Goal: Task Accomplishment & Management: Manage account settings

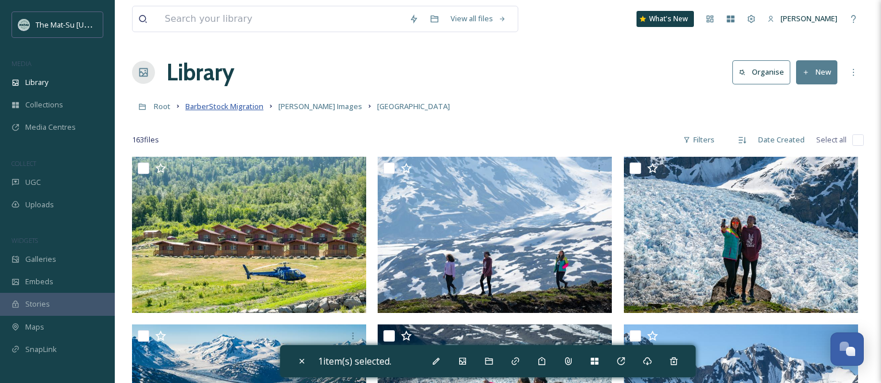
click at [208, 104] on span "BarberStock Migration" at bounding box center [224, 106] width 78 height 10
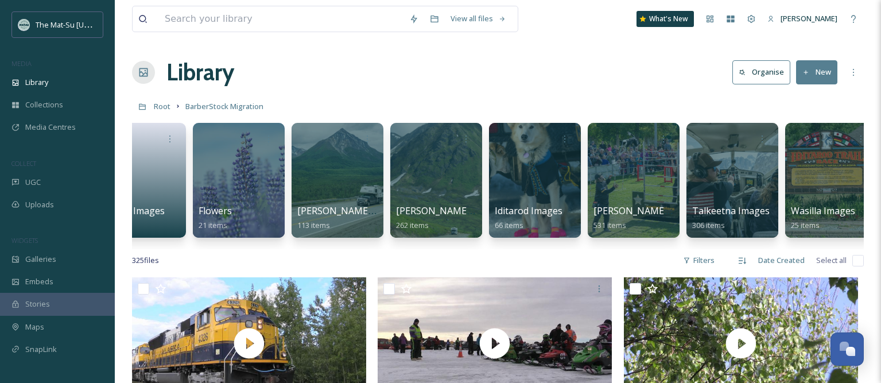
scroll to position [0, 339]
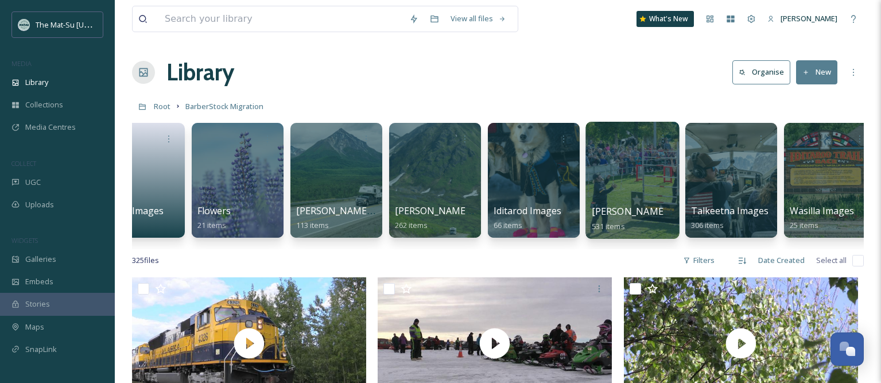
click at [648, 201] on div at bounding box center [632, 180] width 94 height 117
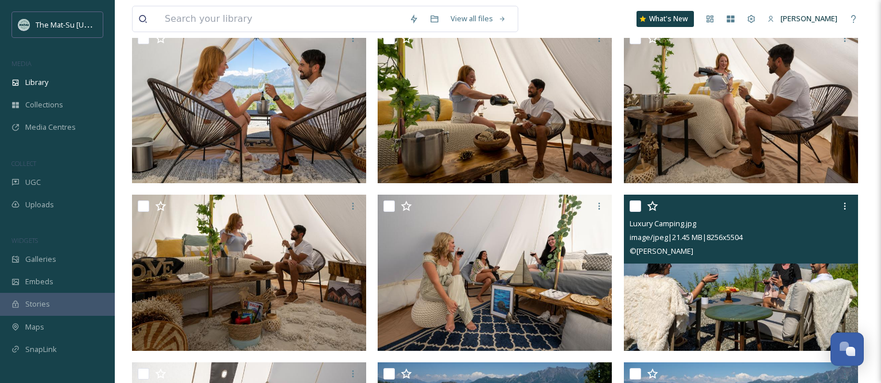
scroll to position [213, 0]
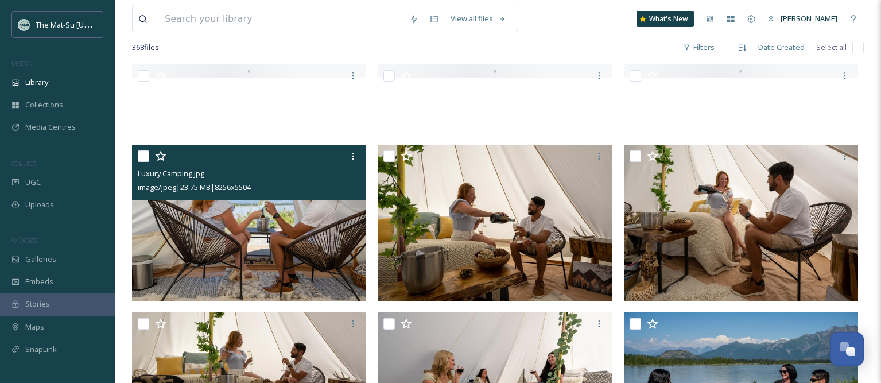
click at [144, 158] on input "checkbox" at bounding box center [143, 155] width 11 height 11
checkbox input "true"
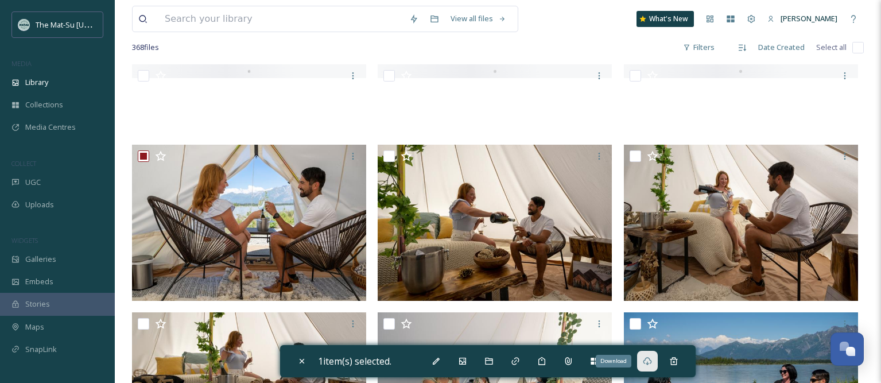
click at [652, 360] on icon at bounding box center [647, 360] width 9 height 9
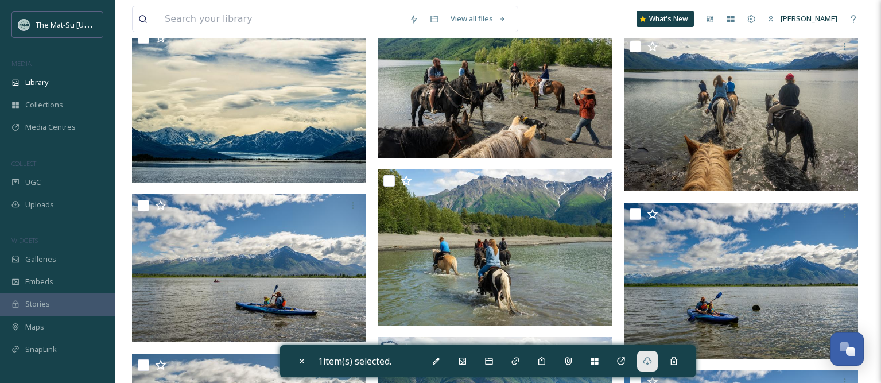
scroll to position [9838, 0]
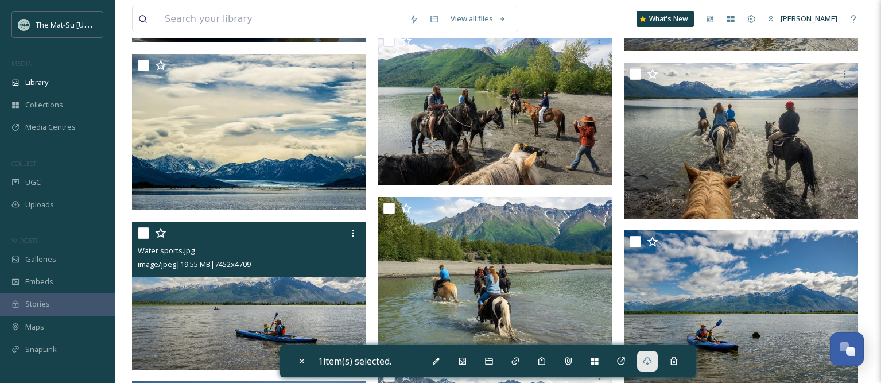
click at [143, 235] on input "checkbox" at bounding box center [143, 232] width 11 height 11
checkbox input "true"
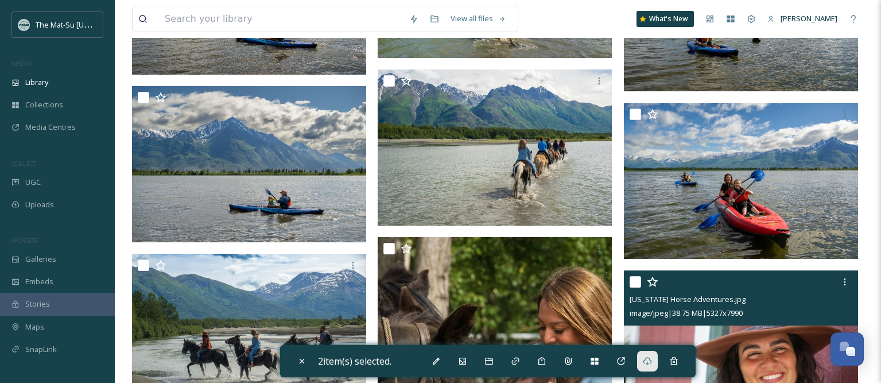
scroll to position [10070, 0]
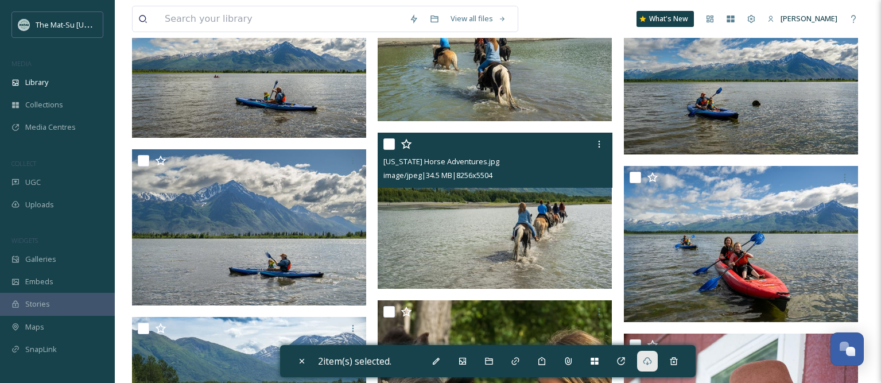
click at [391, 145] on input "checkbox" at bounding box center [388, 143] width 11 height 11
checkbox input "true"
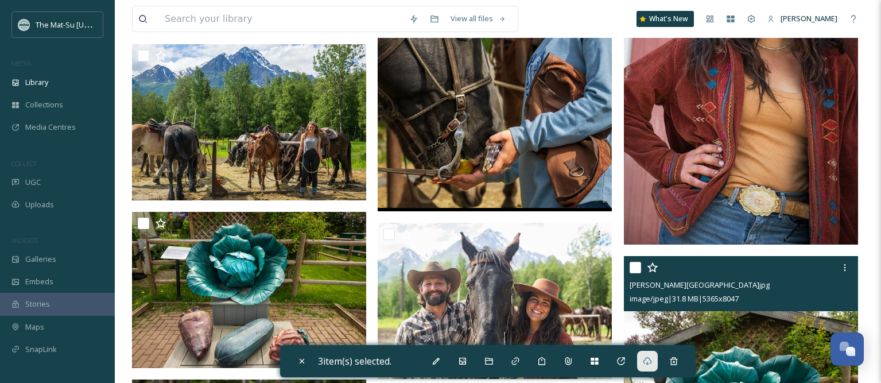
scroll to position [10500, 0]
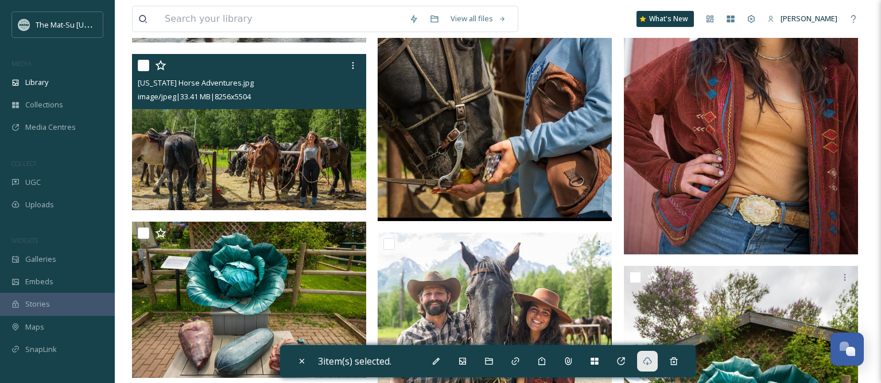
click at [145, 63] on input "checkbox" at bounding box center [143, 65] width 11 height 11
checkbox input "true"
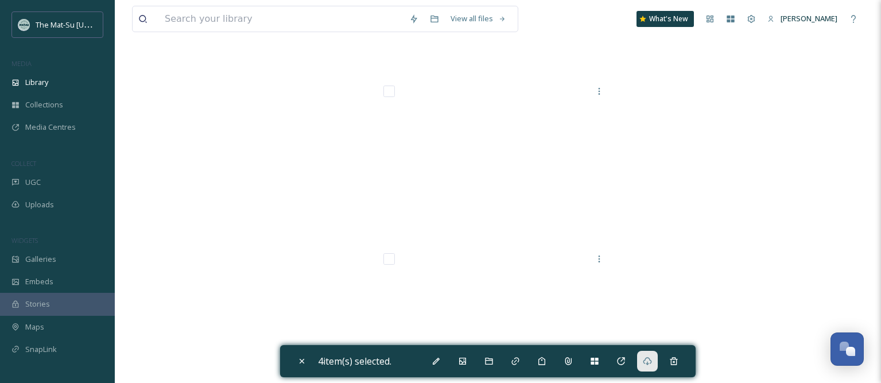
scroll to position [26832, 0]
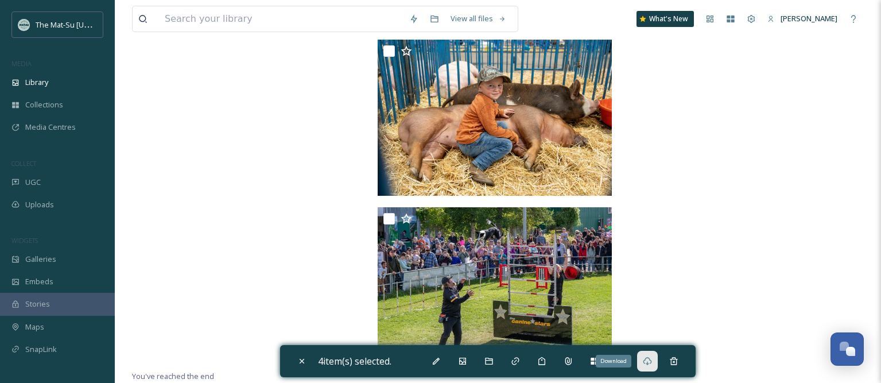
click at [646, 358] on icon at bounding box center [647, 360] width 9 height 9
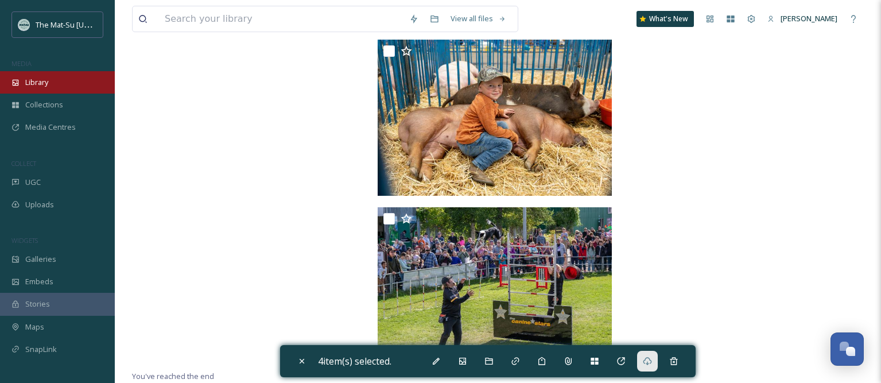
click at [47, 86] on span "Library" at bounding box center [36, 82] width 23 height 11
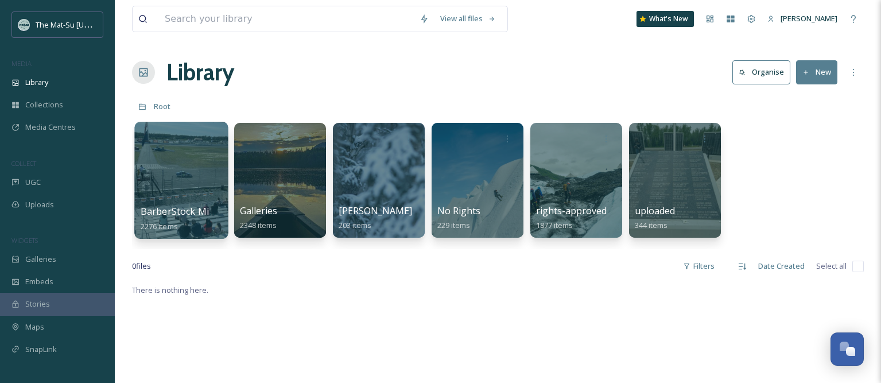
click at [203, 231] on div "BarberStock Migration 2276 items" at bounding box center [182, 218] width 82 height 29
click at [196, 199] on div at bounding box center [181, 180] width 94 height 117
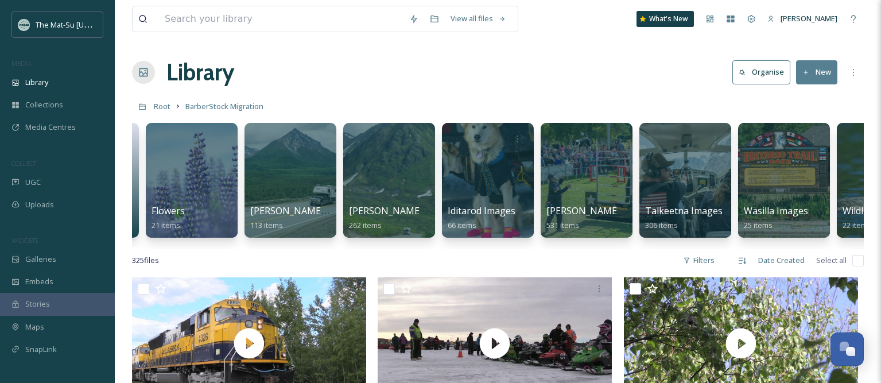
scroll to position [0, 399]
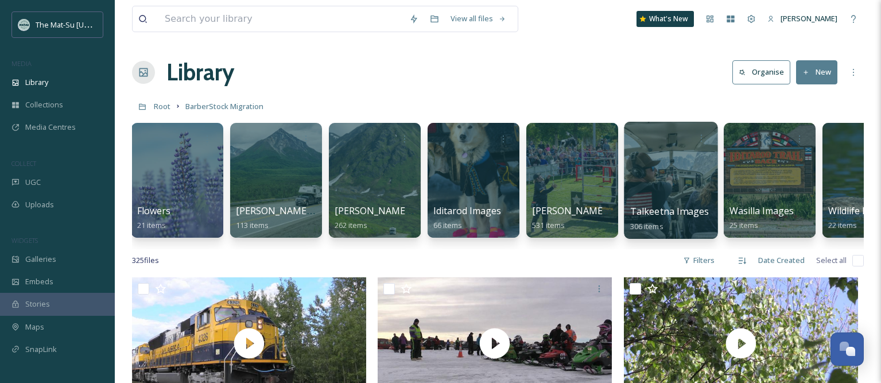
click at [679, 203] on div at bounding box center [671, 180] width 94 height 117
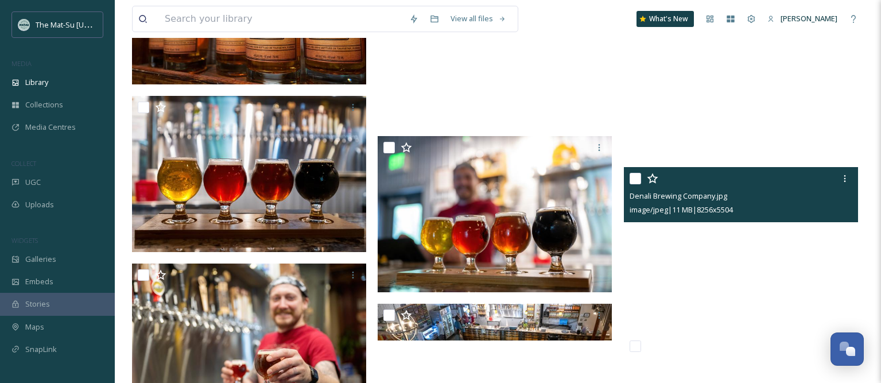
scroll to position [7357, 0]
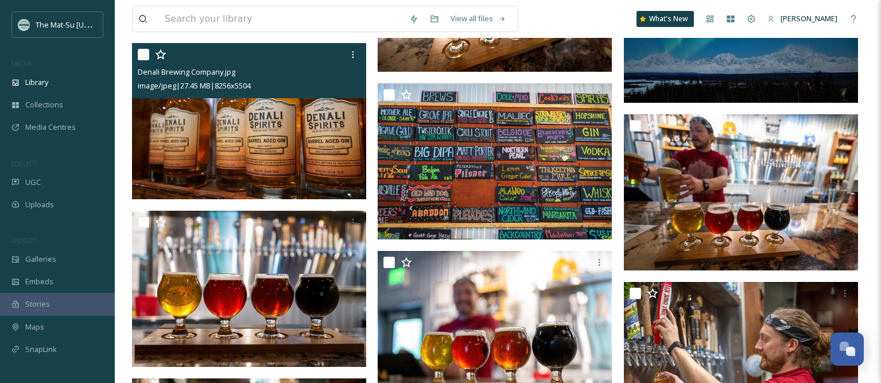
click at [142, 56] on input "checkbox" at bounding box center [143, 54] width 11 height 11
checkbox input "true"
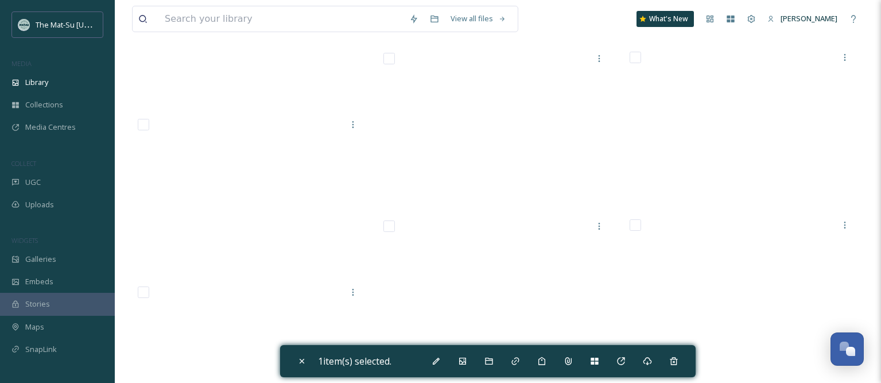
scroll to position [19624, 0]
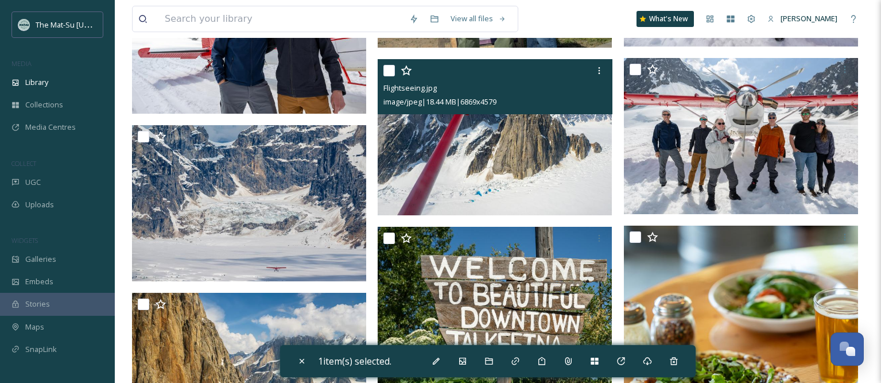
click at [386, 71] on input "checkbox" at bounding box center [388, 70] width 11 height 11
checkbox input "true"
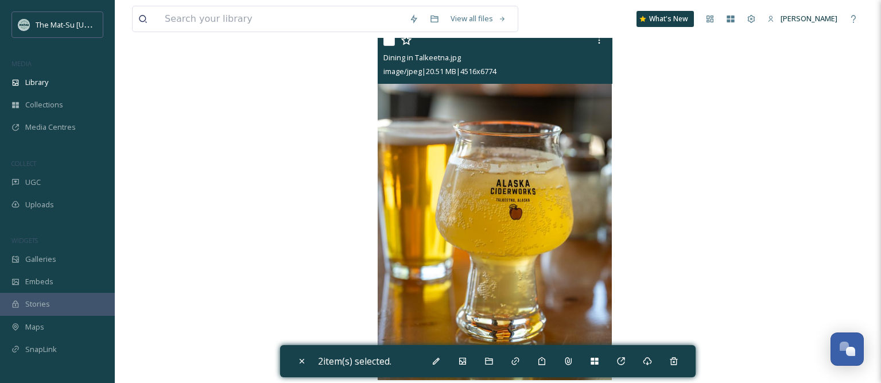
scroll to position [22082, 0]
click at [388, 41] on input "checkbox" at bounding box center [388, 40] width 11 height 11
checkbox input "true"
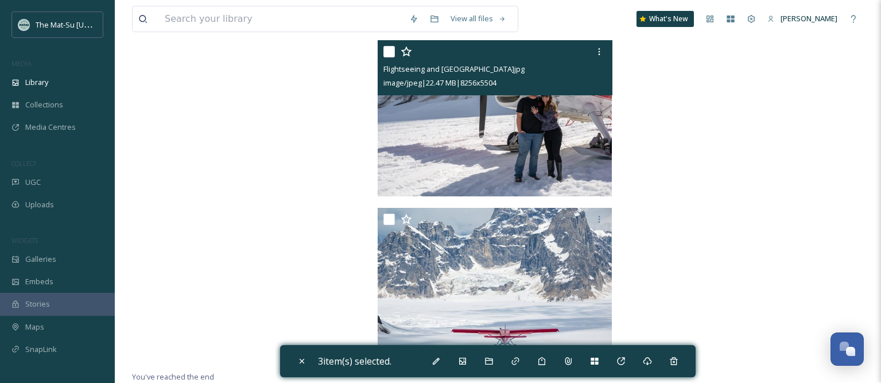
scroll to position [22602, 0]
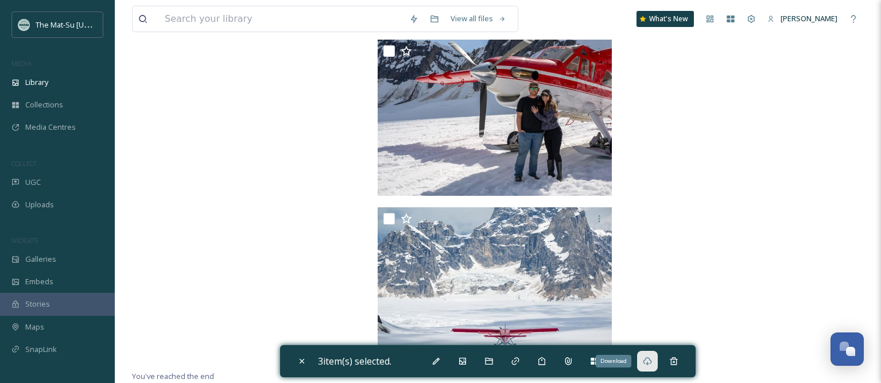
click at [651, 364] on icon at bounding box center [647, 361] width 9 height 8
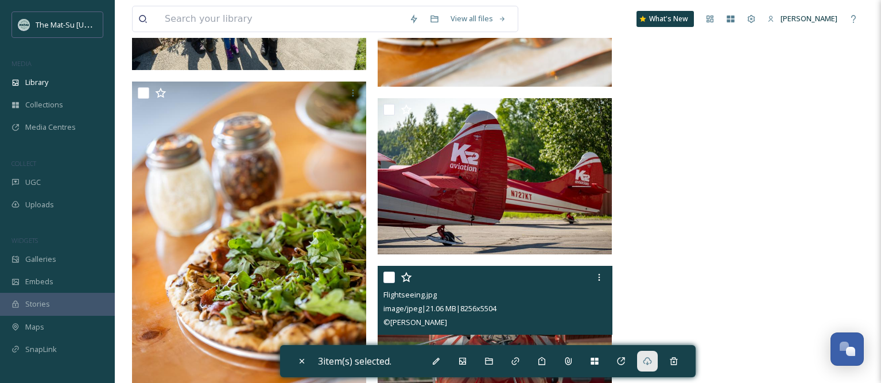
scroll to position [21694, 0]
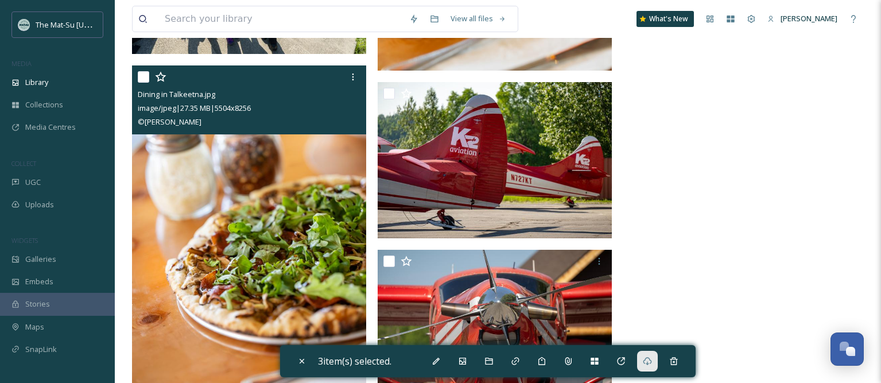
click at [138, 80] on input "checkbox" at bounding box center [143, 76] width 11 height 11
checkbox input "true"
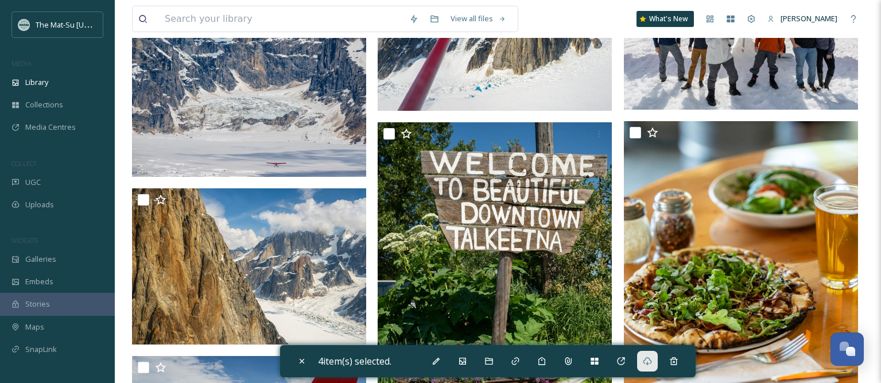
scroll to position [19729, 0]
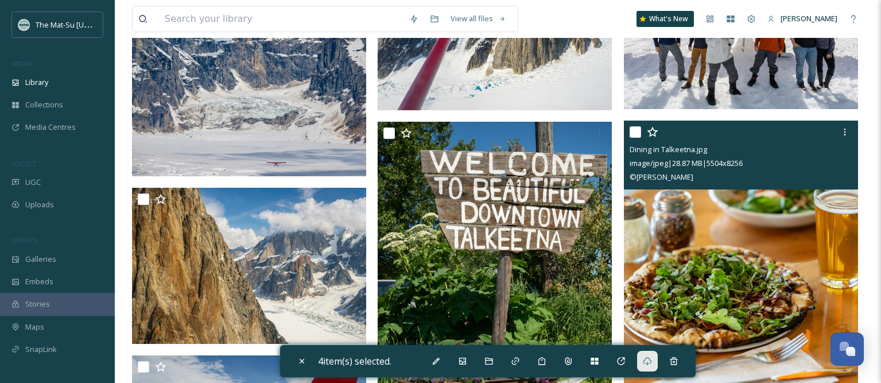
click at [633, 131] on input "checkbox" at bounding box center [634, 131] width 11 height 11
checkbox input "true"
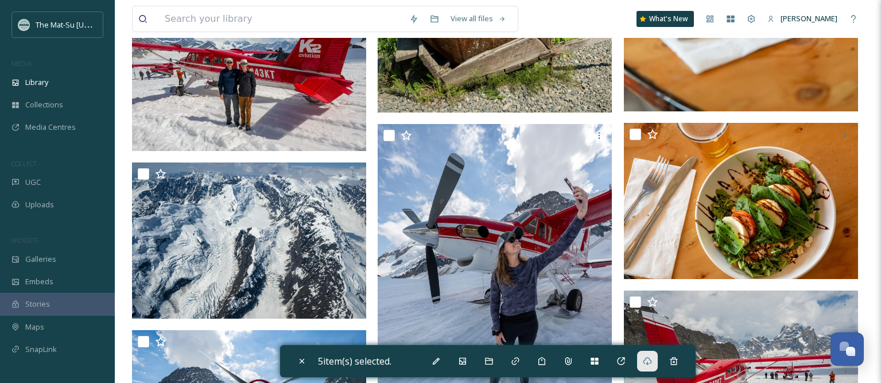
scroll to position [20141, 0]
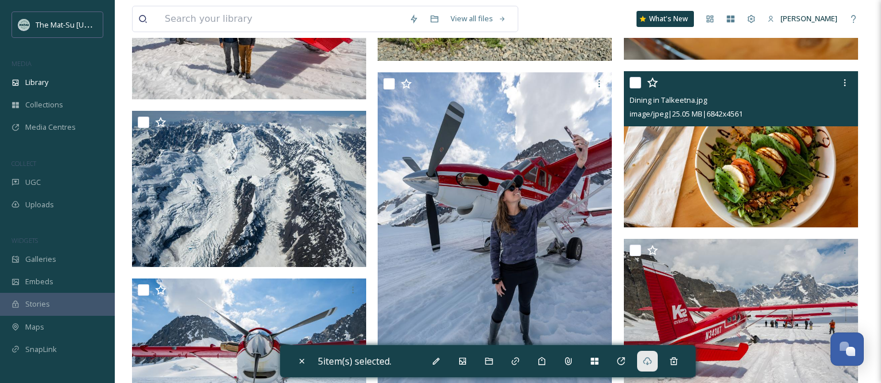
click at [632, 84] on input "checkbox" at bounding box center [634, 82] width 11 height 11
checkbox input "true"
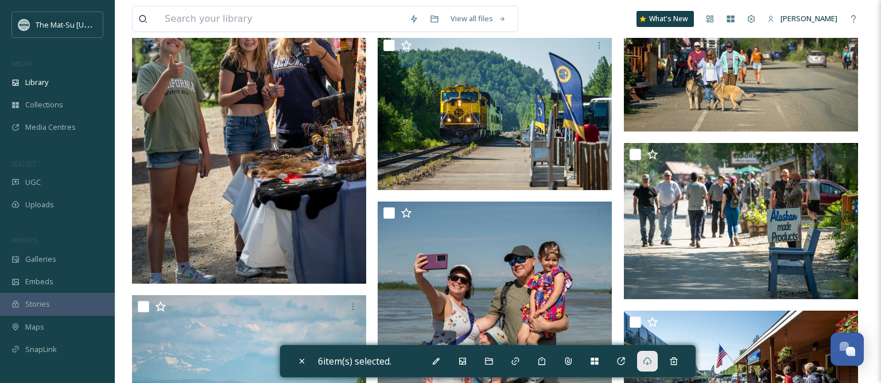
scroll to position [17324, 0]
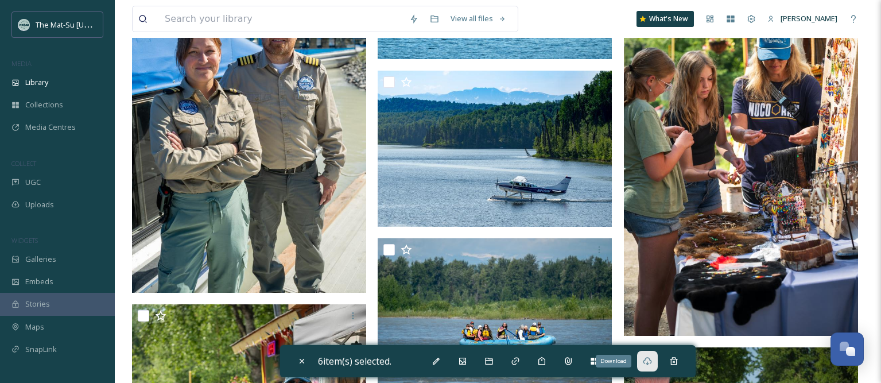
click at [650, 358] on icon at bounding box center [647, 360] width 9 height 9
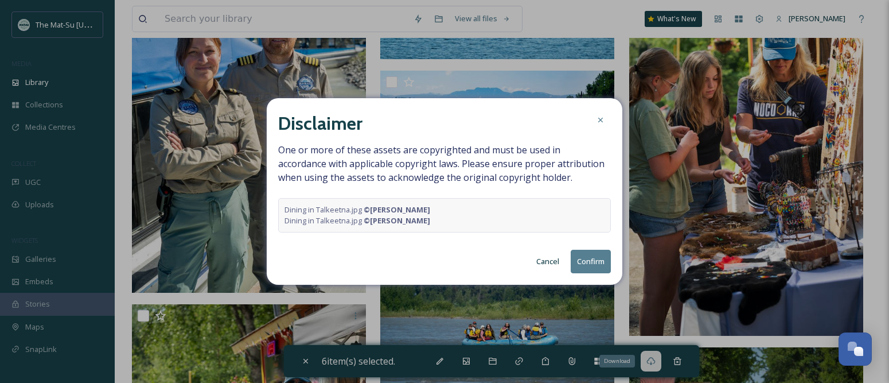
click at [596, 277] on div "Disclaimer One or more of these assets are copyrighted and must be used in acco…" at bounding box center [445, 191] width 356 height 187
click at [590, 265] on button "Confirm" at bounding box center [591, 262] width 40 height 24
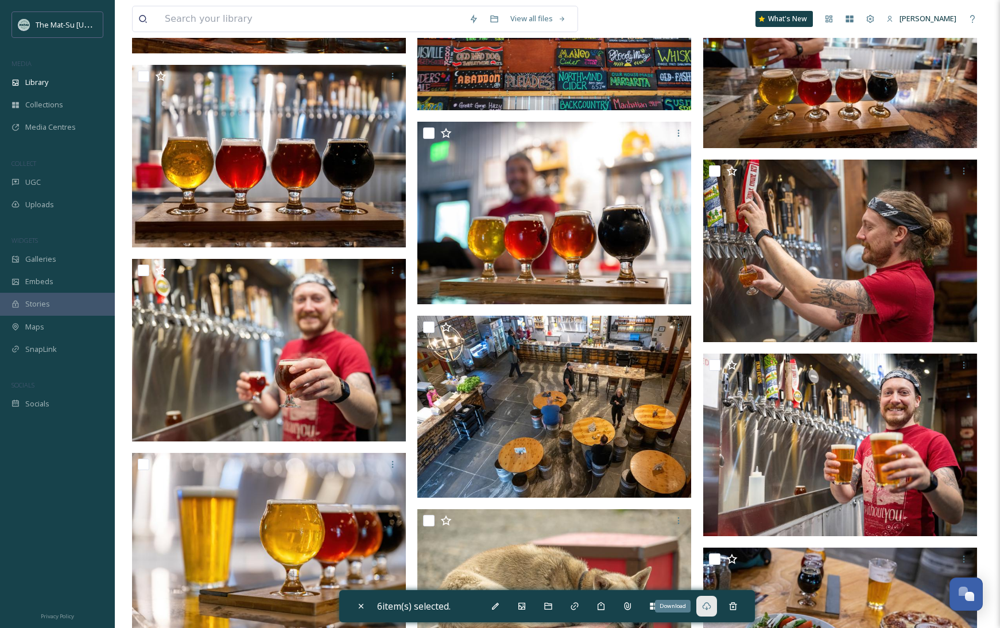
scroll to position [8620, 0]
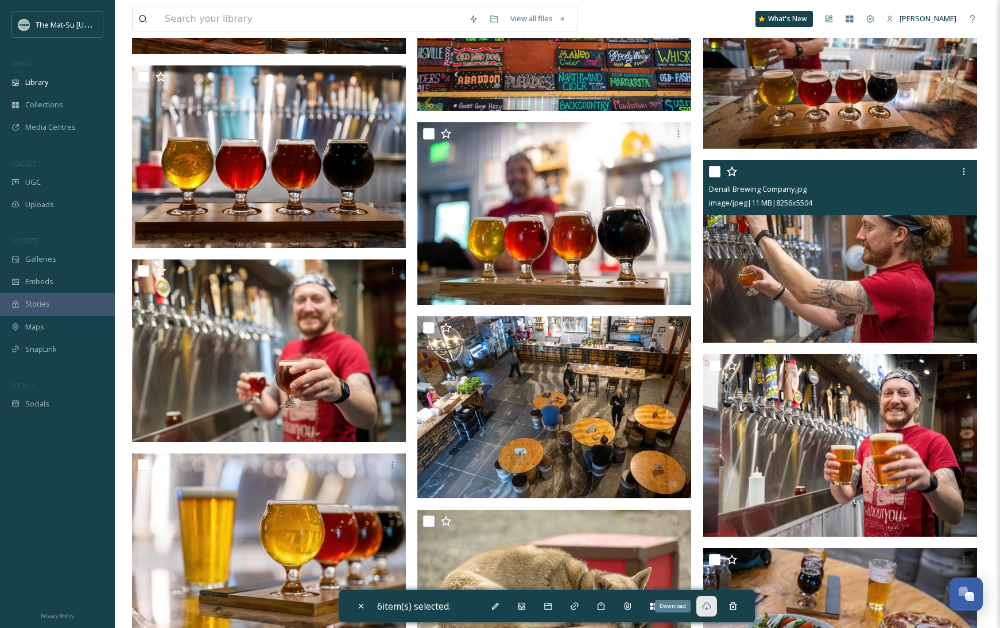
click at [713, 174] on input "checkbox" at bounding box center [714, 171] width 11 height 11
checkbox input "true"
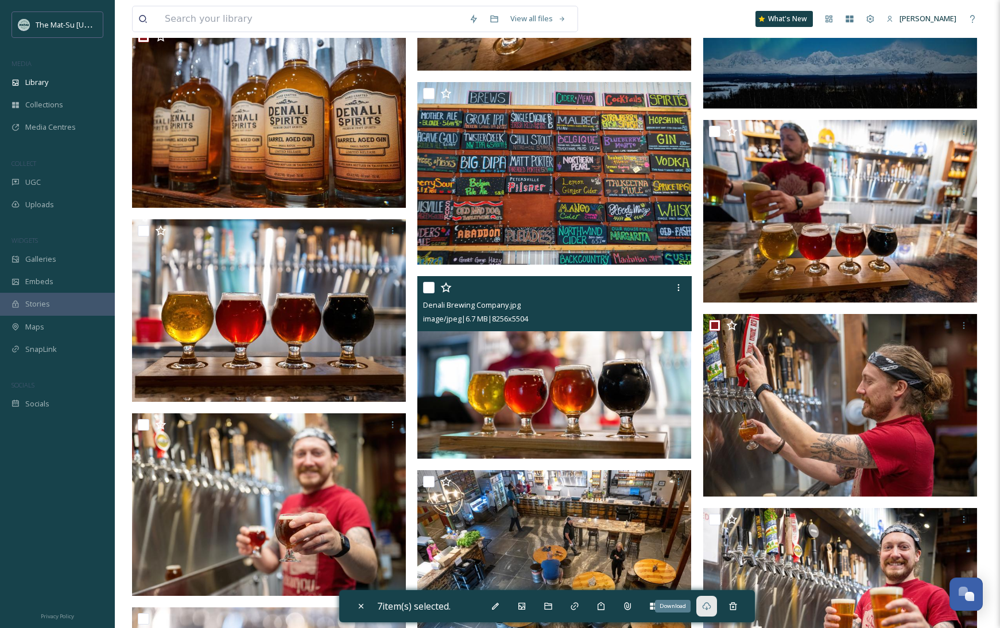
click at [427, 286] on input "checkbox" at bounding box center [428, 287] width 11 height 11
checkbox input "true"
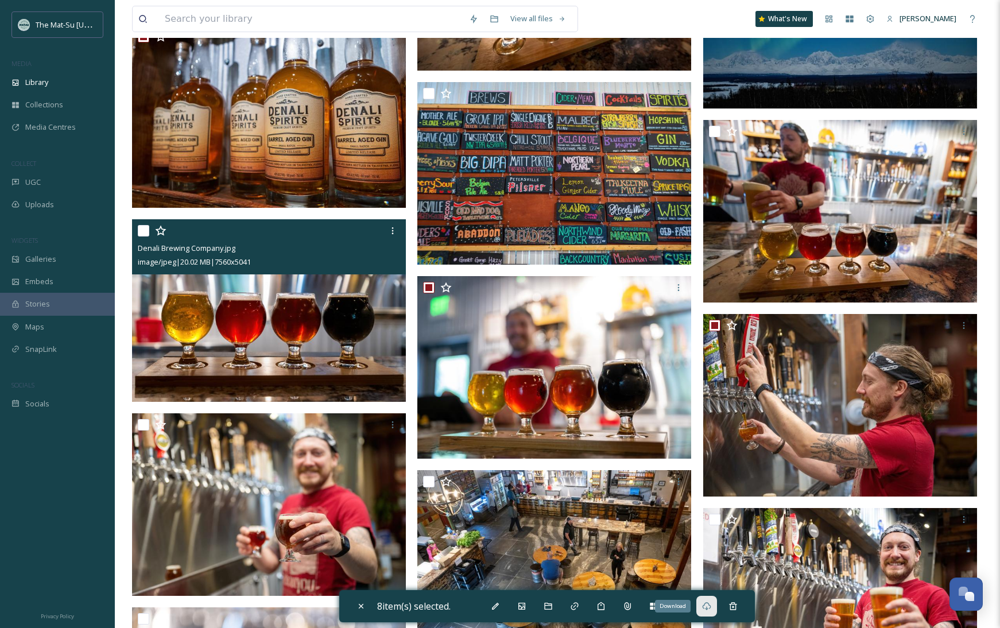
click at [140, 229] on input "checkbox" at bounding box center [143, 230] width 11 height 11
checkbox input "true"
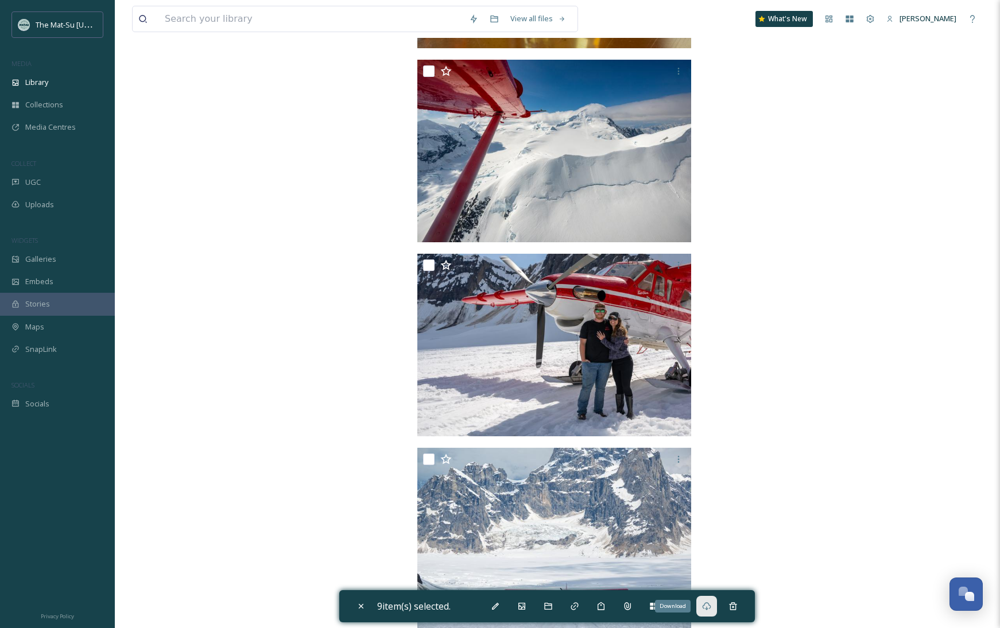
scroll to position [25963, 0]
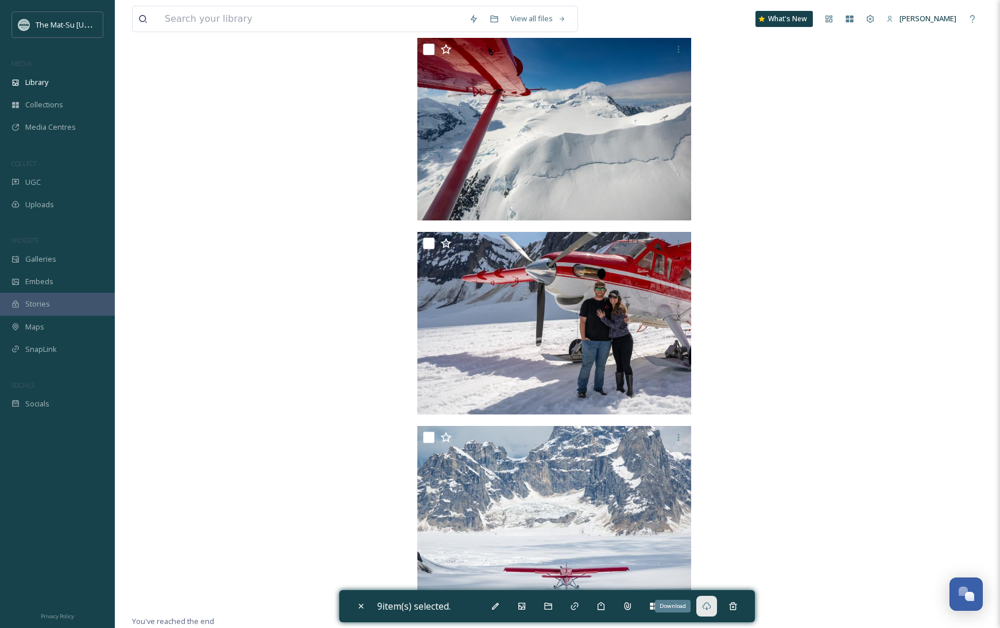
click at [711, 382] on icon at bounding box center [706, 606] width 9 height 8
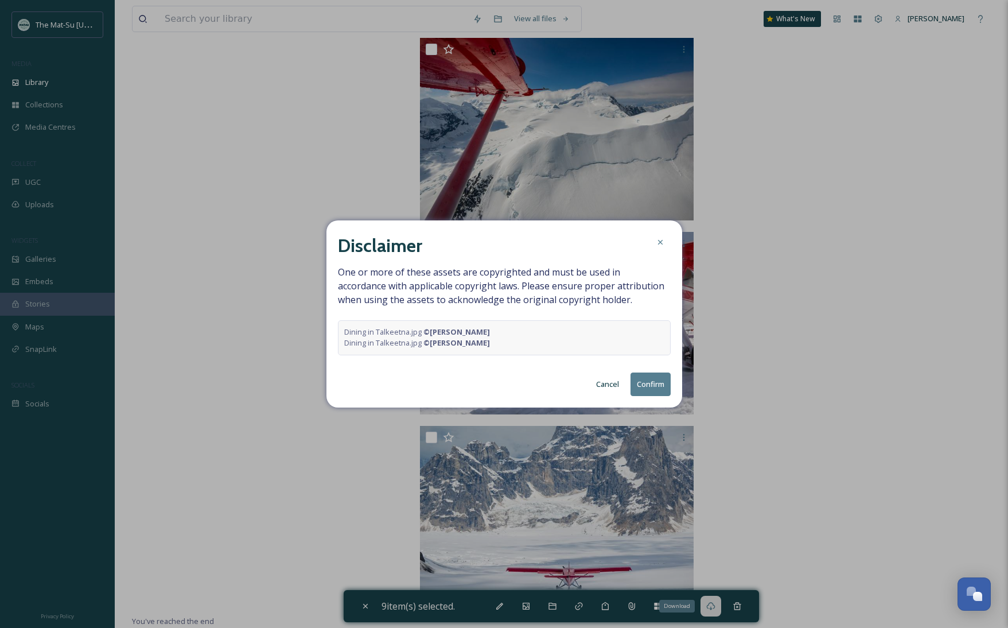
click at [655, 382] on button "Confirm" at bounding box center [651, 384] width 40 height 24
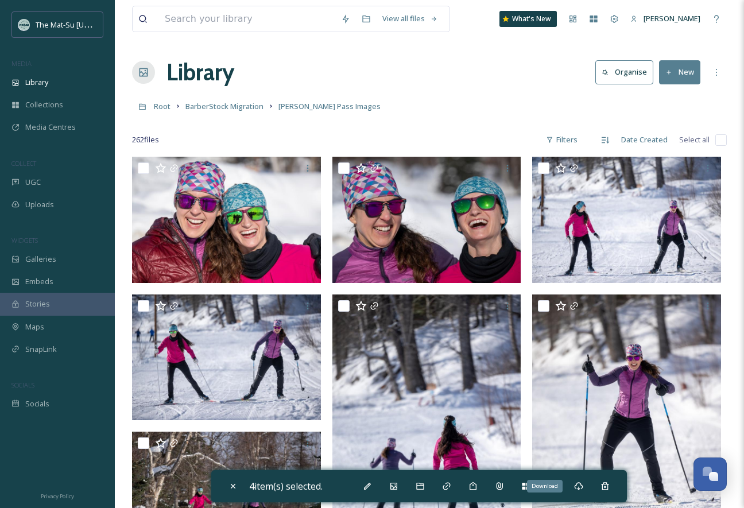
scroll to position [16461, 0]
